Goal: Transaction & Acquisition: Purchase product/service

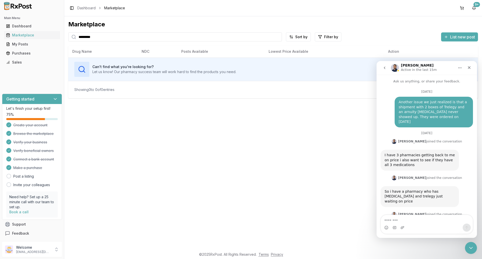
scroll to position [3804, 0]
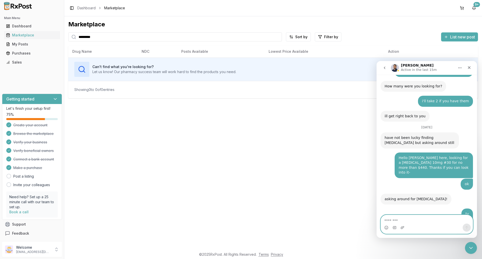
click at [411, 220] on textarea "Message…" at bounding box center [427, 219] width 92 height 9
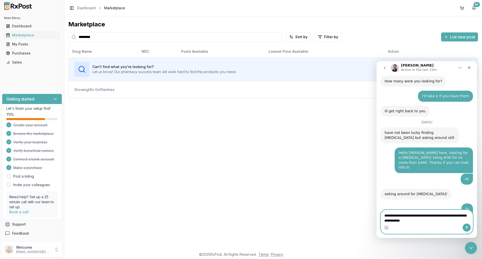
type textarea "**********"
click at [467, 227] on icon "Send a message…" at bounding box center [467, 228] width 4 height 4
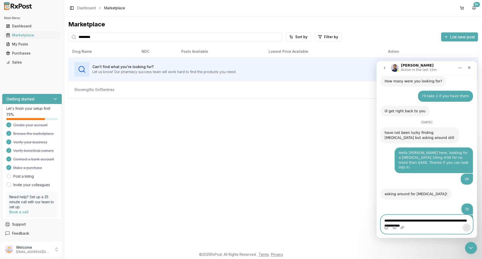
scroll to position [3824, 0]
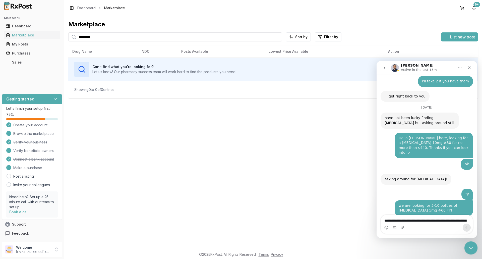
click at [473, 249] on icon "Close Intercom Messenger" at bounding box center [470, 247] width 6 height 6
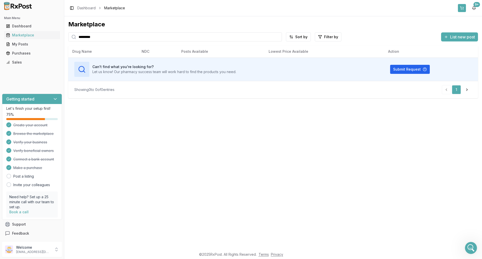
click at [462, 10] on button at bounding box center [462, 8] width 8 height 8
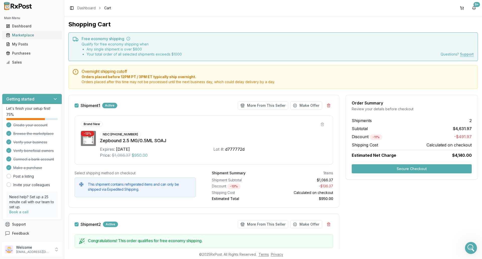
click at [16, 32] on link "Marketplace" at bounding box center [32, 35] width 56 height 9
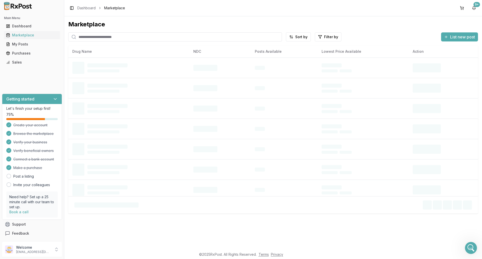
click at [104, 36] on input "search" at bounding box center [175, 36] width 214 height 9
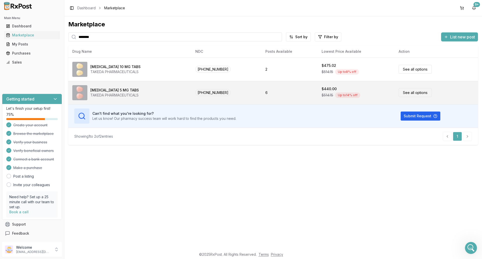
type input "********"
click at [151, 94] on div "[MEDICAL_DATA] 5 MG TABS TAKEDA PHARMACEUTICALS" at bounding box center [129, 92] width 115 height 15
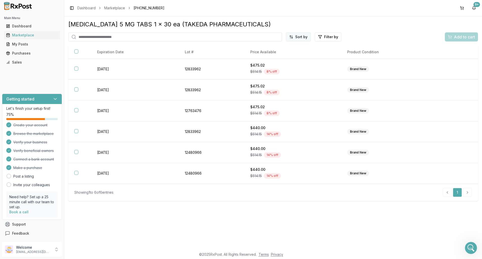
click at [307, 37] on html "Main Menu Dashboard Marketplace My Posts Purchases Sales Getting started Let's …" at bounding box center [241, 129] width 482 height 259
click at [296, 54] on div "Price (Low to High)" at bounding box center [286, 56] width 48 height 8
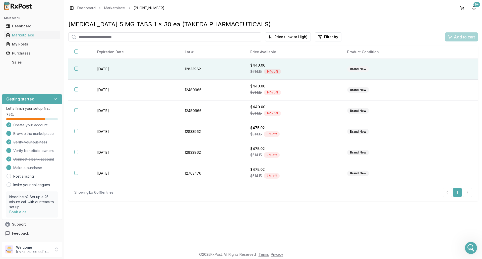
click at [300, 70] on div "$514.15 14 % off" at bounding box center [292, 72] width 85 height 8
click at [456, 38] on span "Add to cart" at bounding box center [464, 37] width 21 height 6
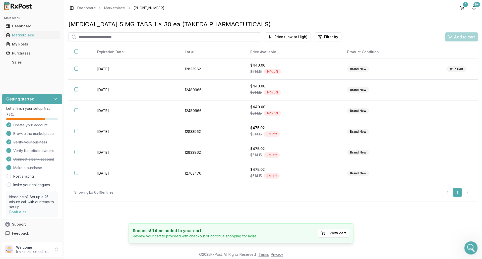
click at [471, 249] on icon "Open Intercom Messenger" at bounding box center [470, 247] width 8 height 8
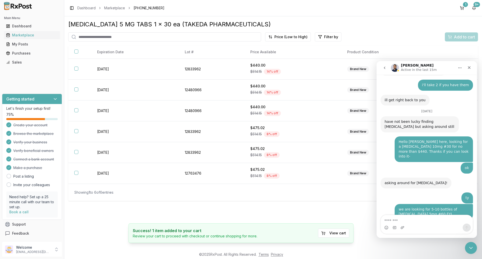
scroll to position [3836, 0]
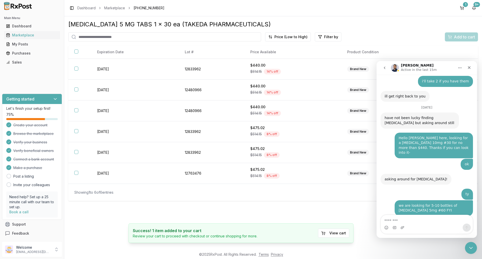
click at [397, 218] on textarea "Message…" at bounding box center [427, 219] width 92 height 9
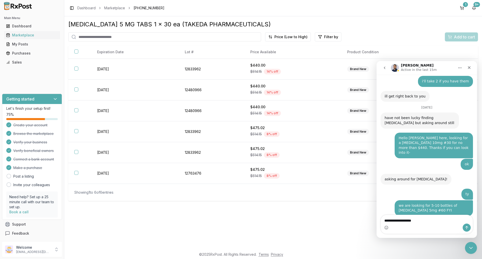
type textarea "**********"
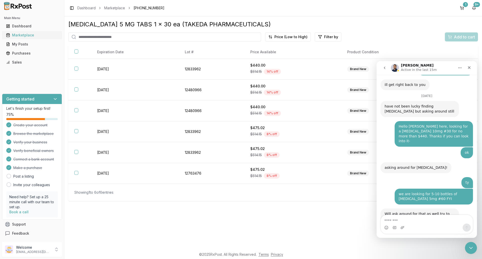
click at [18, 35] on div "Marketplace" at bounding box center [32, 35] width 52 height 5
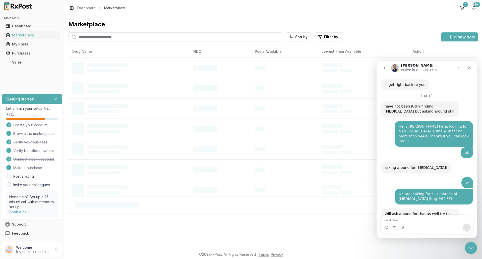
click at [119, 34] on input "search" at bounding box center [175, 36] width 214 height 9
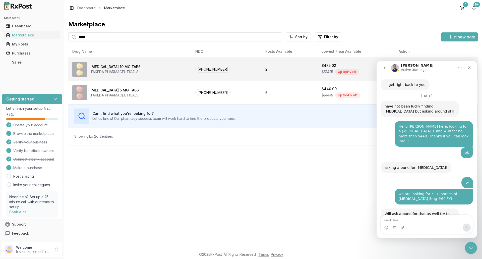
type input "*****"
click at [125, 64] on div "[MEDICAL_DATA] 10 MG TABS TAKEDA PHARMACEUTICALS" at bounding box center [129, 69] width 115 height 15
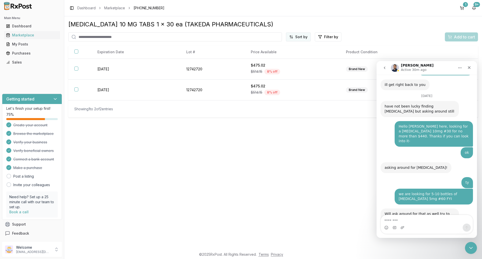
click at [302, 37] on html "Main Menu Dashboard Marketplace My Posts Purchases Sales Getting started Let's …" at bounding box center [241, 129] width 482 height 259
click at [299, 56] on div "Price (Low to High)" at bounding box center [286, 56] width 48 height 8
click at [460, 6] on button "1" at bounding box center [462, 8] width 8 height 8
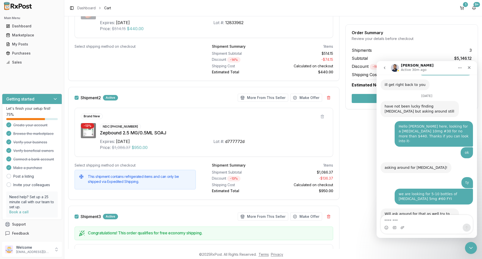
scroll to position [119, 0]
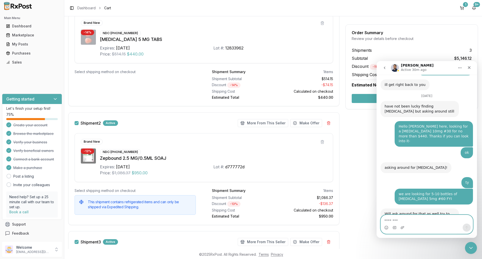
click at [421, 219] on textarea "Message…" at bounding box center [427, 219] width 92 height 9
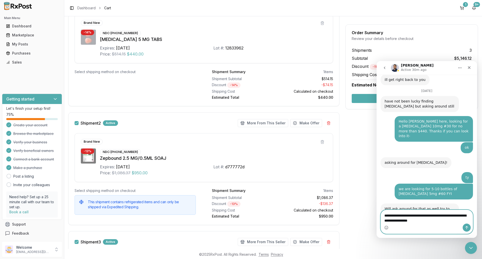
type textarea "**********"
